Goal: Task Accomplishment & Management: Use online tool/utility

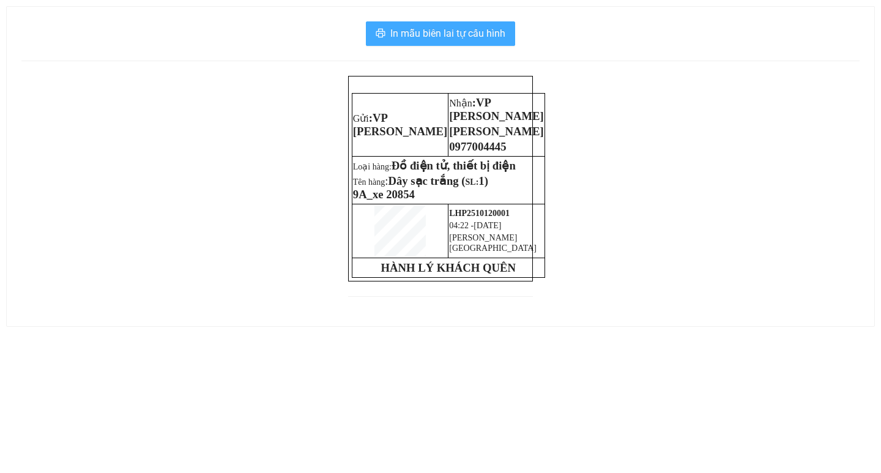
click at [408, 34] on span "In mẫu biên lai tự cấu hình" at bounding box center [447, 33] width 115 height 15
click at [407, 35] on span "In mẫu biên lai tự cấu hình" at bounding box center [447, 33] width 115 height 15
